Goal: Transaction & Acquisition: Purchase product/service

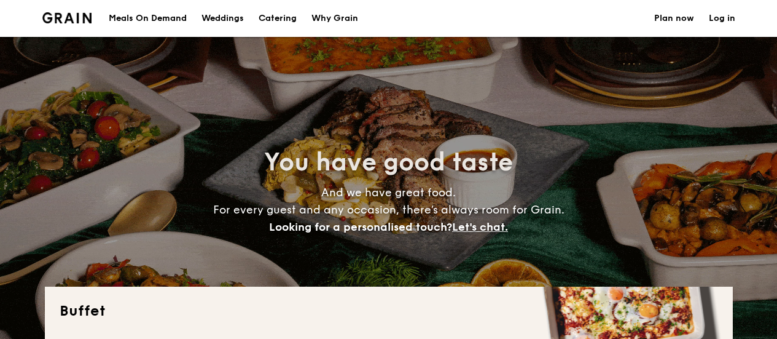
select select
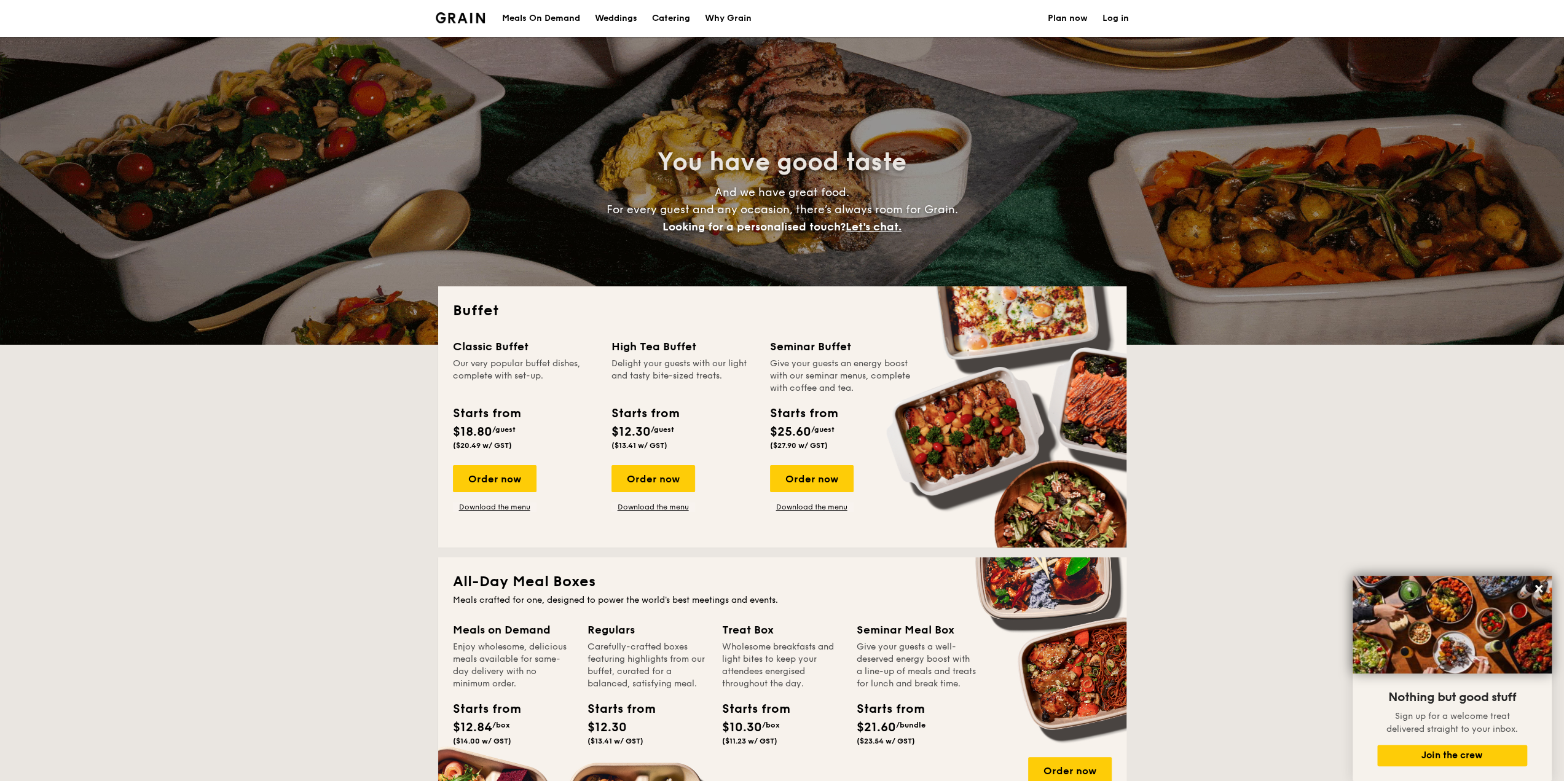
click at [777, 18] on link "Plan now" at bounding box center [1068, 18] width 40 height 37
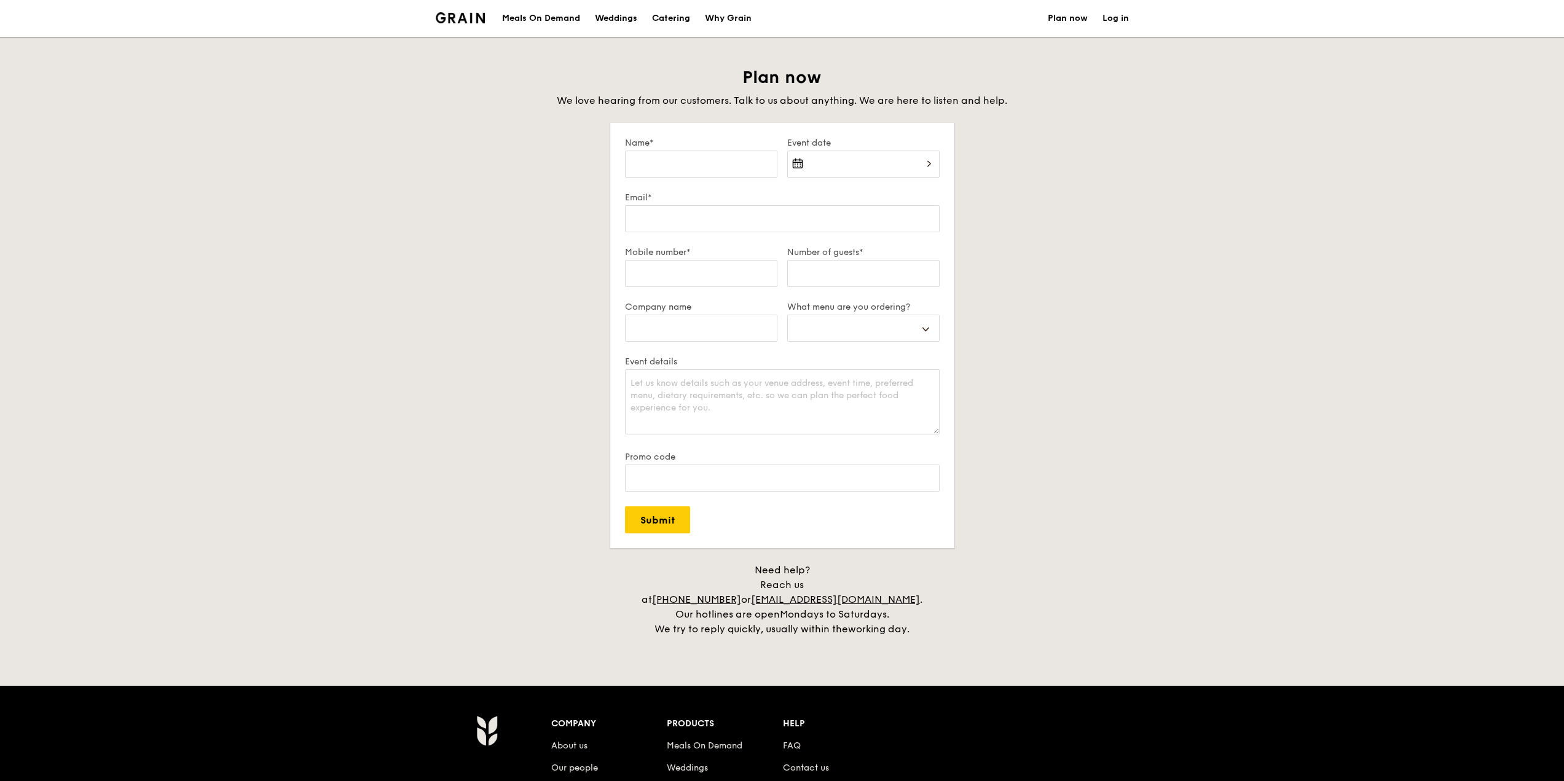
select select
click at [672, 17] on div "Catering" at bounding box center [671, 18] width 38 height 37
select select
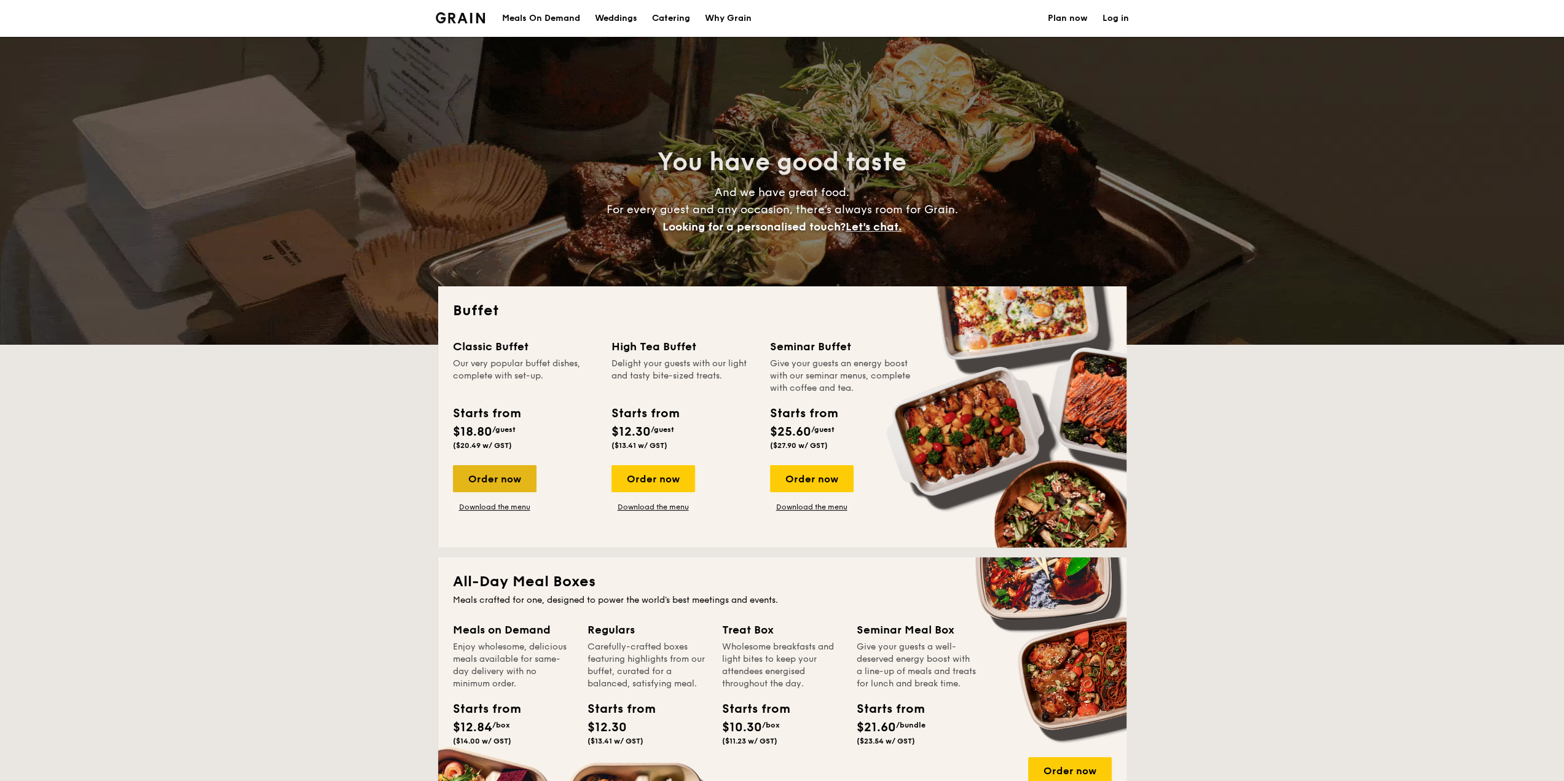
click at [503, 474] on div "Order now" at bounding box center [495, 478] width 84 height 27
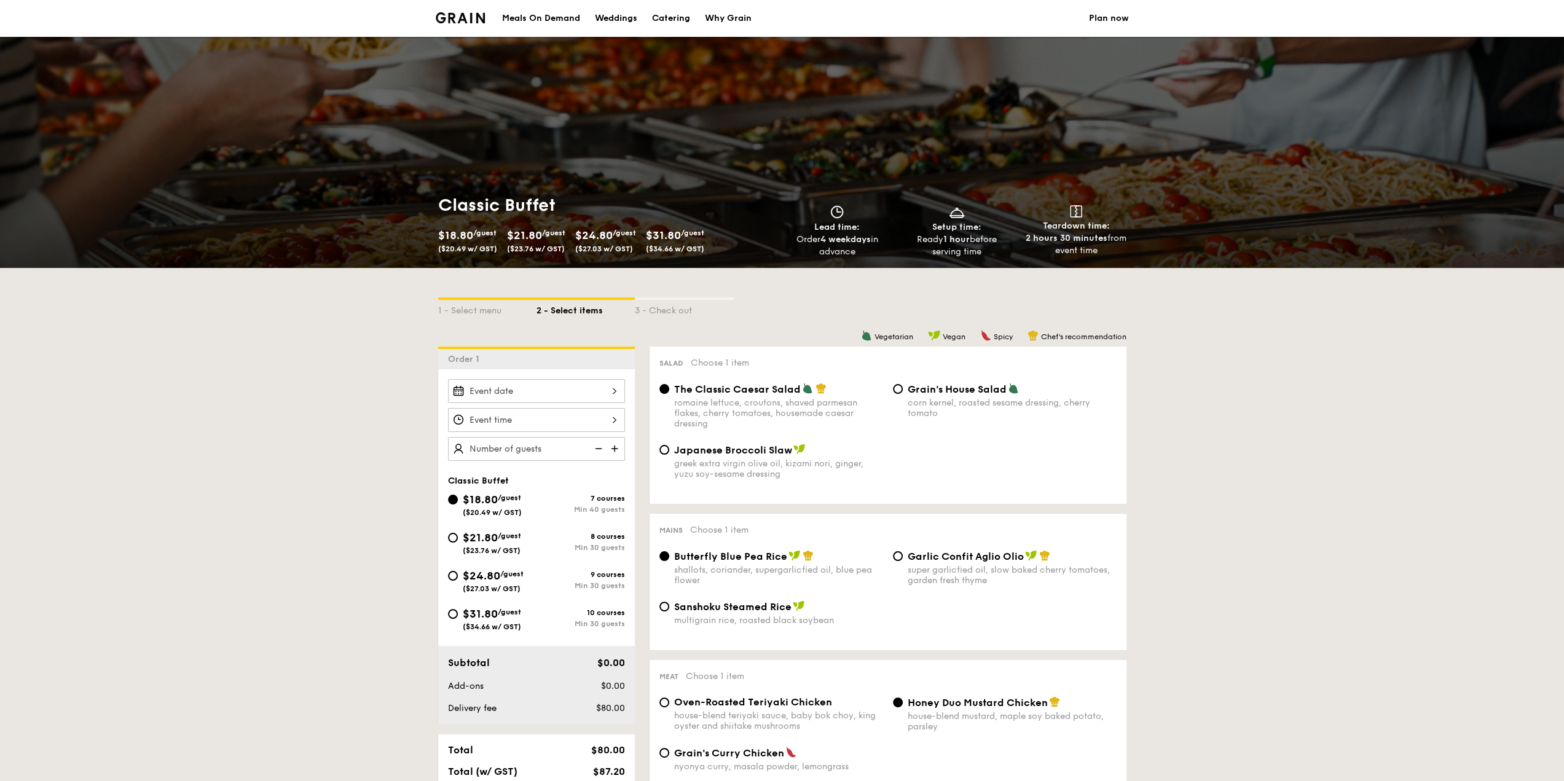
click at [589, 391] on div at bounding box center [536, 391] width 177 height 24
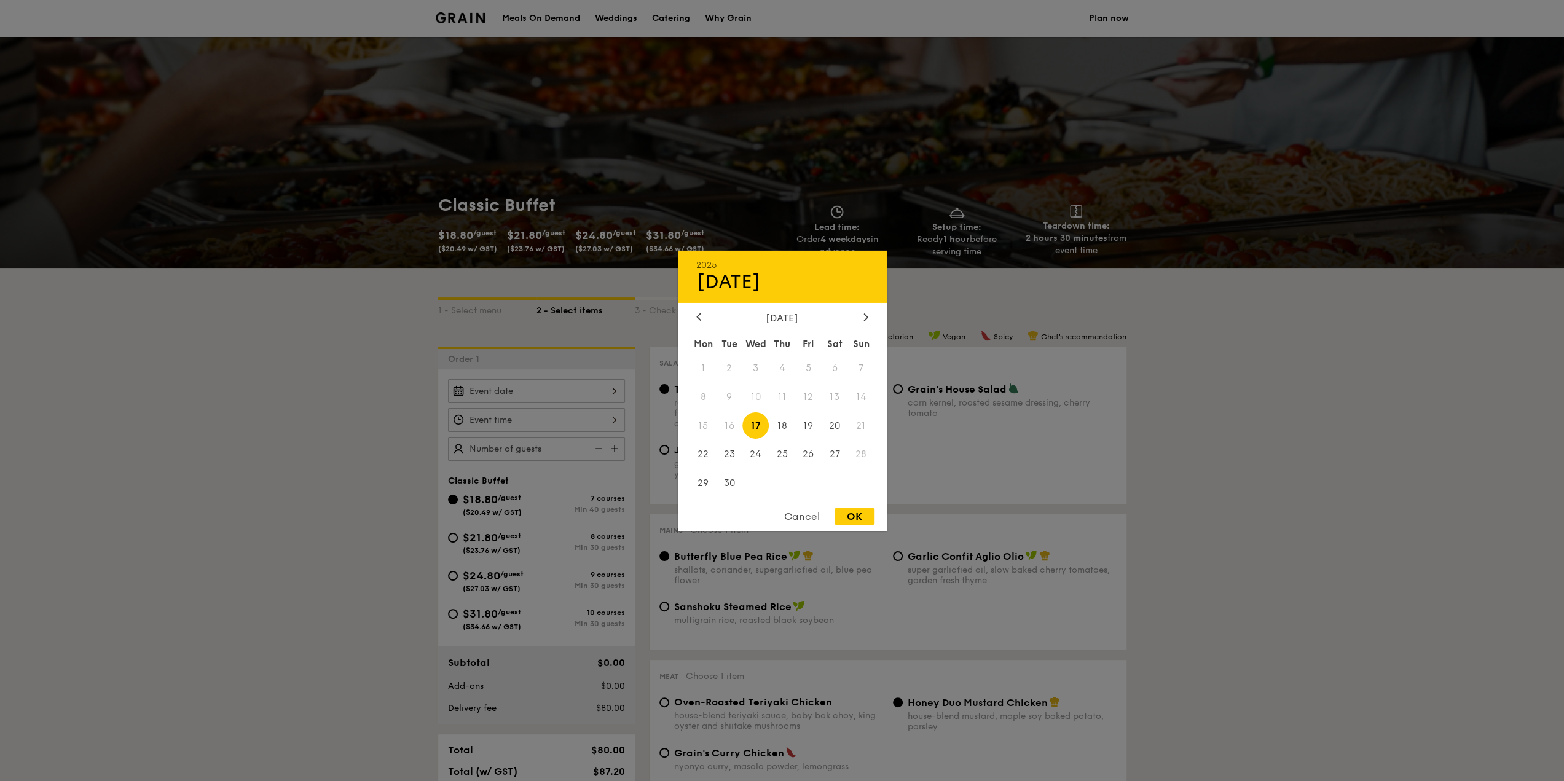
click at [796, 512] on div "Cancel" at bounding box center [802, 516] width 60 height 17
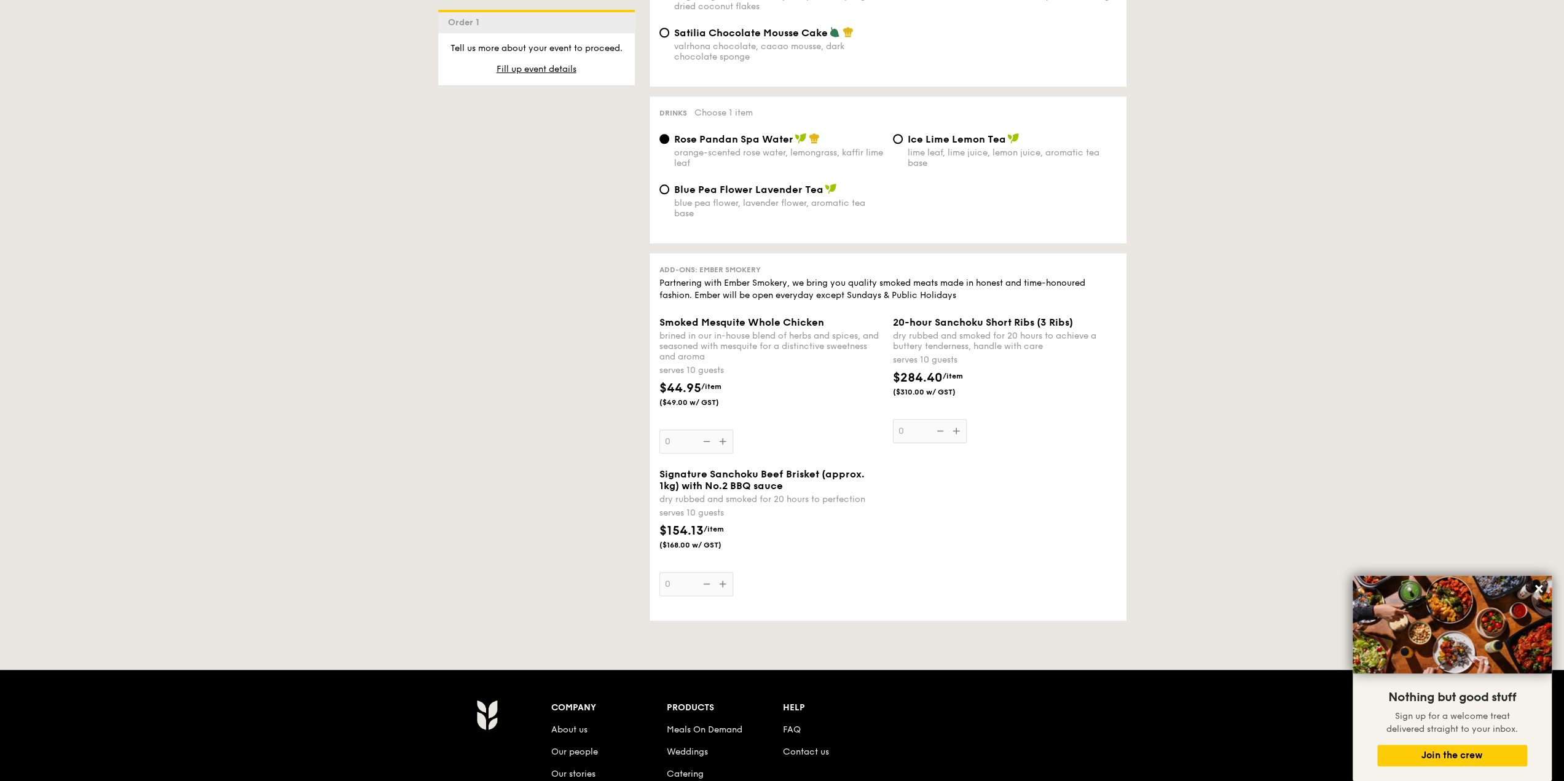
scroll to position [1352, 0]
